Goal: Transaction & Acquisition: Register for event/course

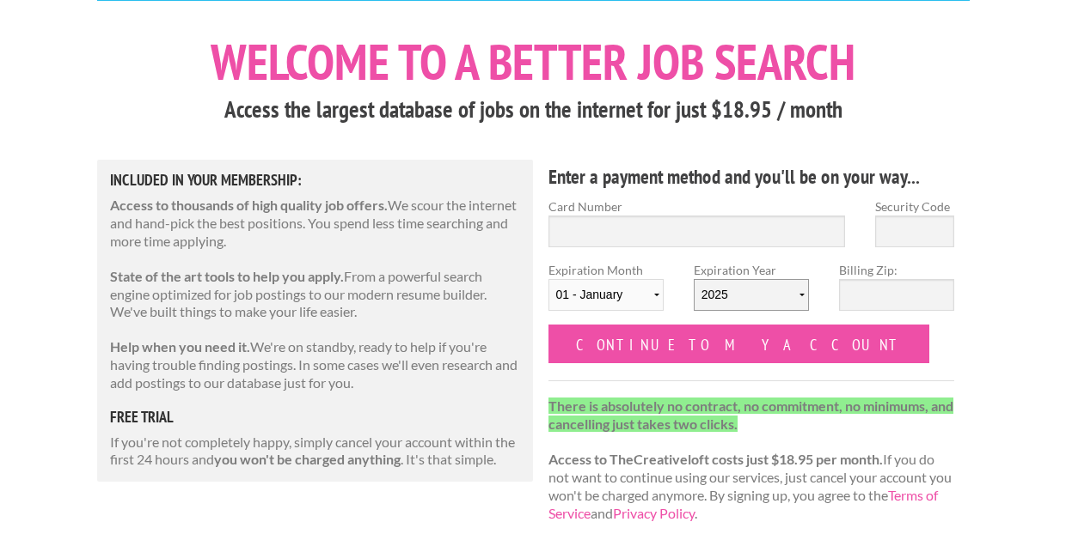
scroll to position [76, 0]
click at [589, 168] on h4 "Enter a payment method and you'll be on your way..." at bounding box center [751, 176] width 406 height 27
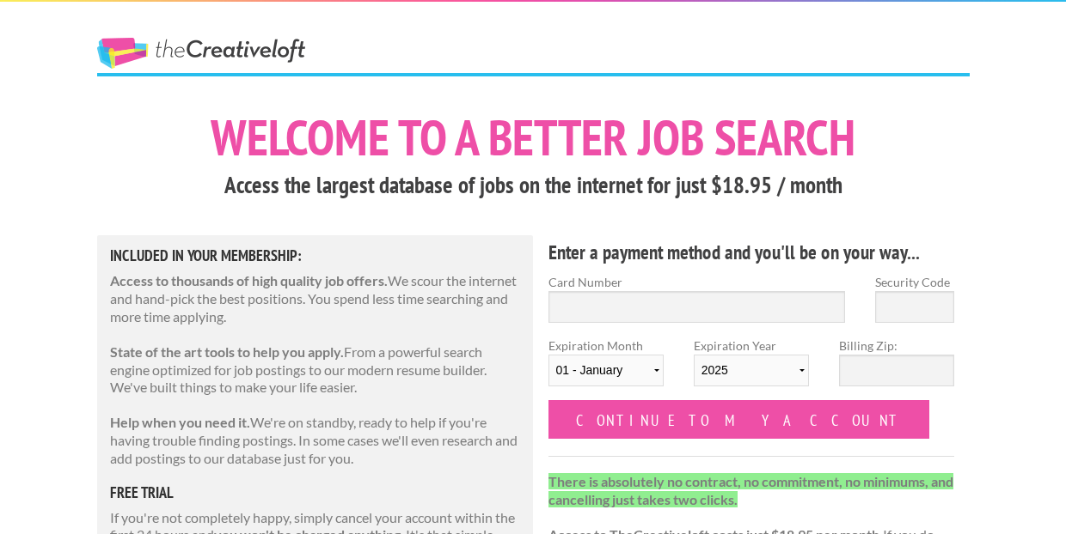
scroll to position [0, 0]
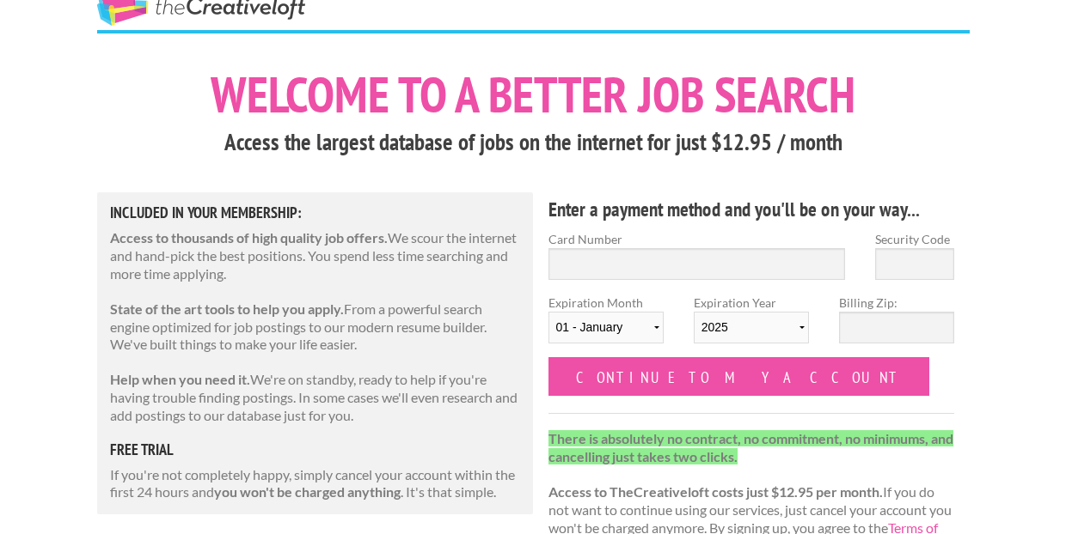
scroll to position [43, 0]
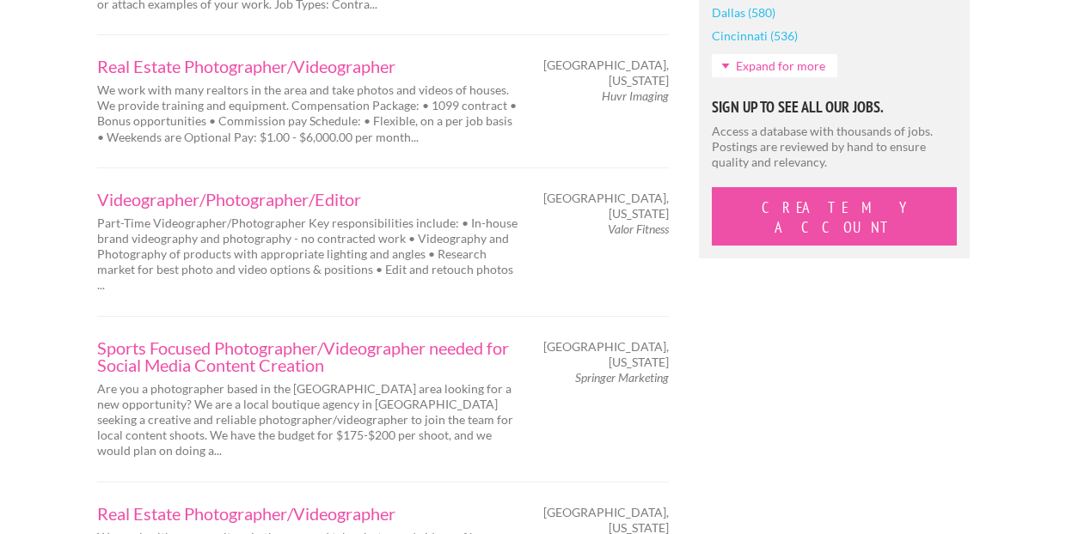
scroll to position [1722, 0]
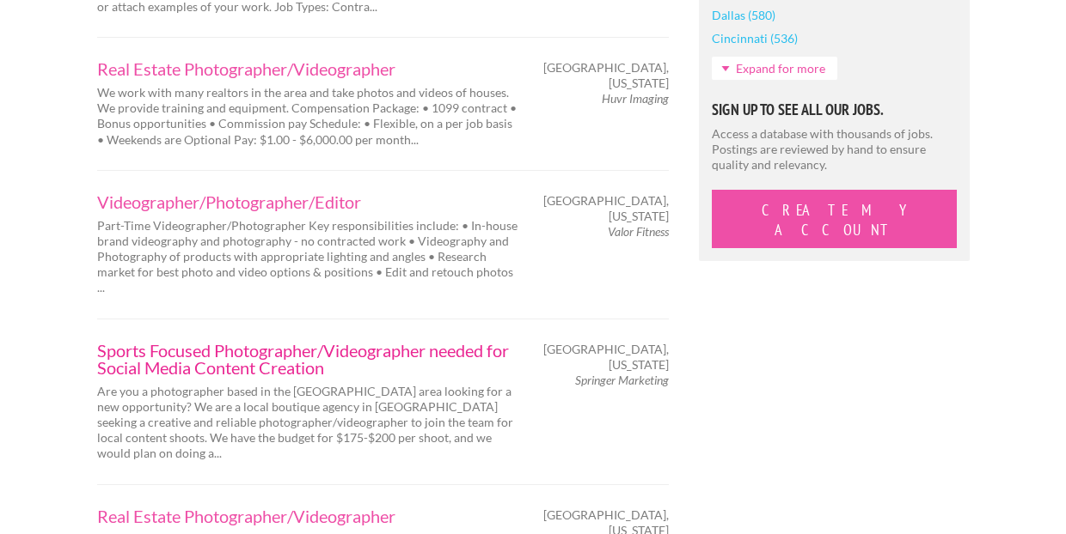
click at [176, 342] on link "Sports Focused Photographer/Videographer needed for Social Media Content Creati…" at bounding box center [307, 359] width 421 height 34
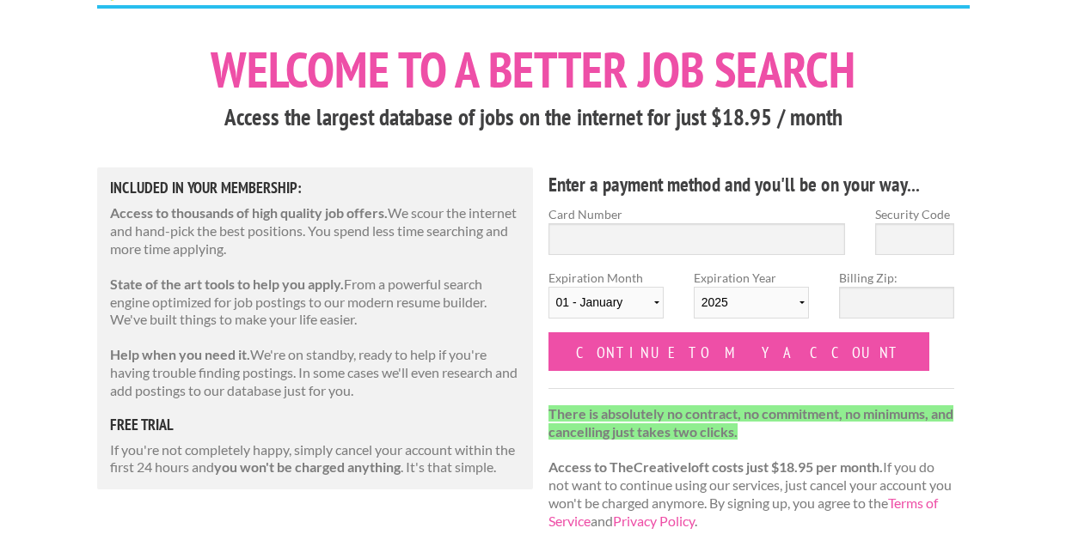
scroll to position [91, 0]
